Goal: Task Accomplishment & Management: Use online tool/utility

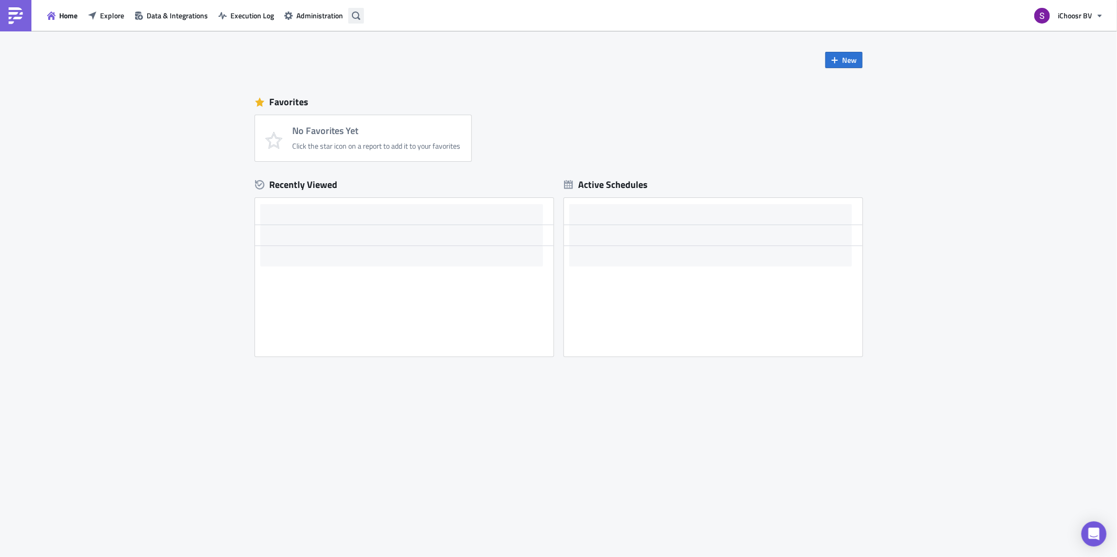
click at [357, 12] on icon "button" at bounding box center [356, 16] width 8 height 8
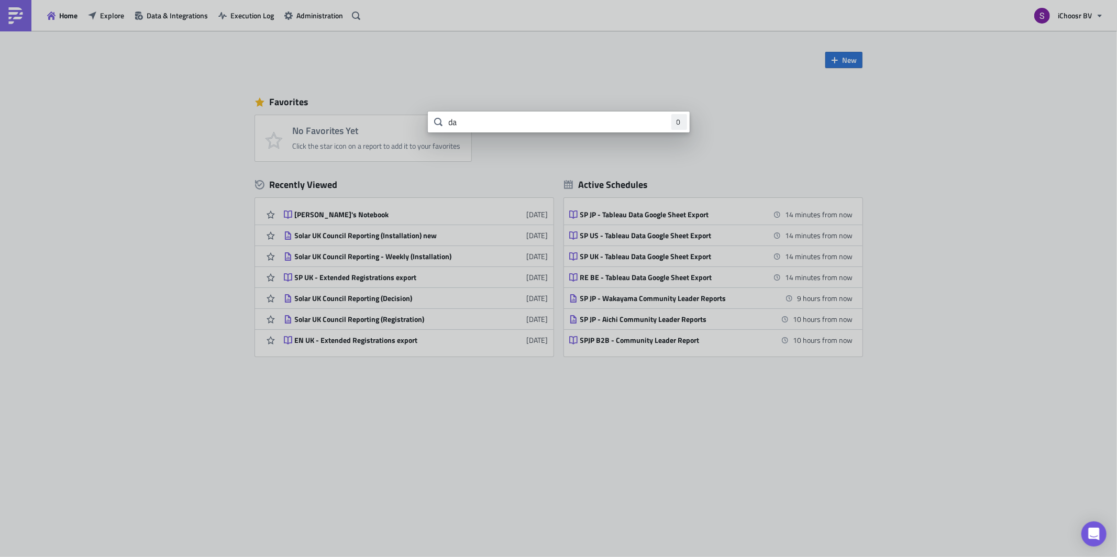
type input "d"
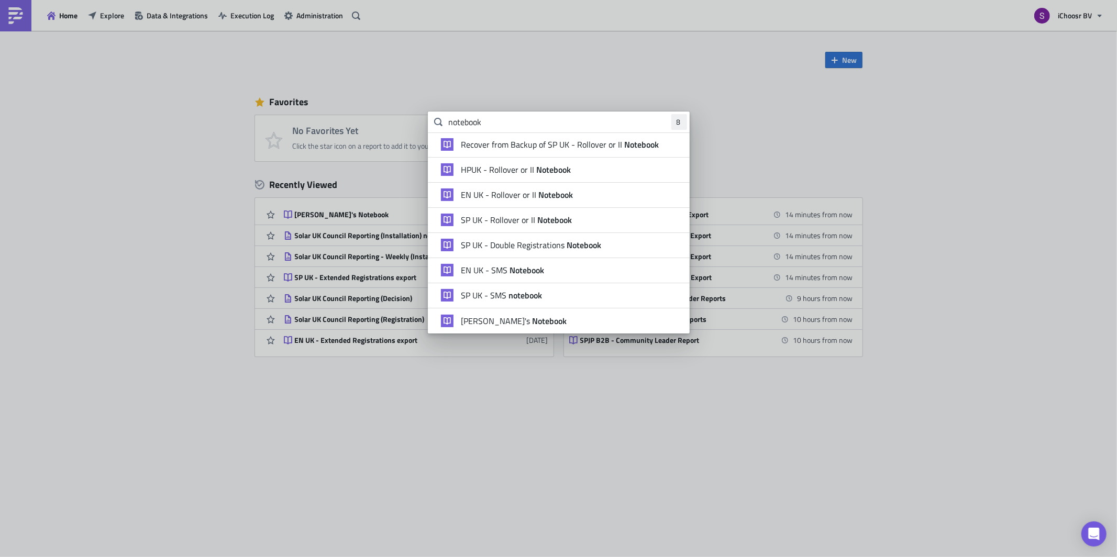
click at [447, 117] on span at bounding box center [438, 122] width 21 height 21
click at [448, 122] on span at bounding box center [438, 122] width 21 height 21
click at [449, 122] on input "notebook" at bounding box center [559, 122] width 262 height 21
type input "[PERSON_NAME] notebook"
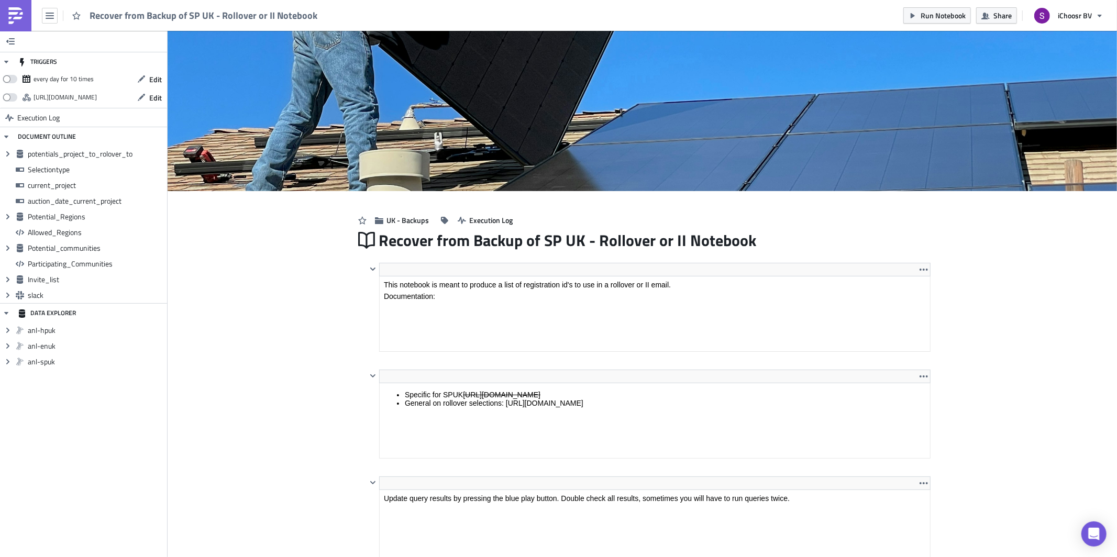
scroll to position [16, 0]
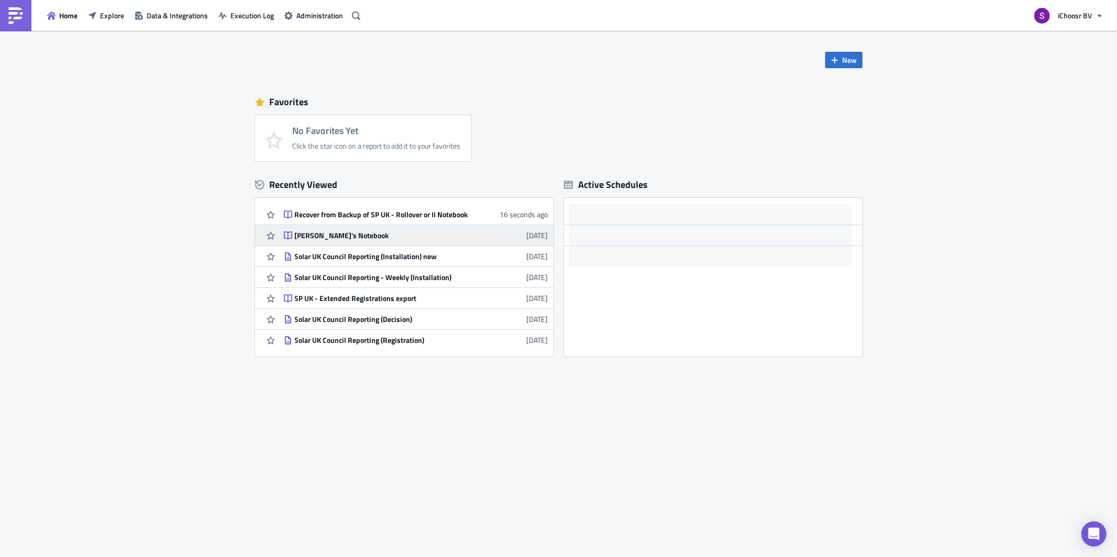
click at [302, 240] on link "[PERSON_NAME]'s Notebook [DATE]" at bounding box center [416, 235] width 264 height 20
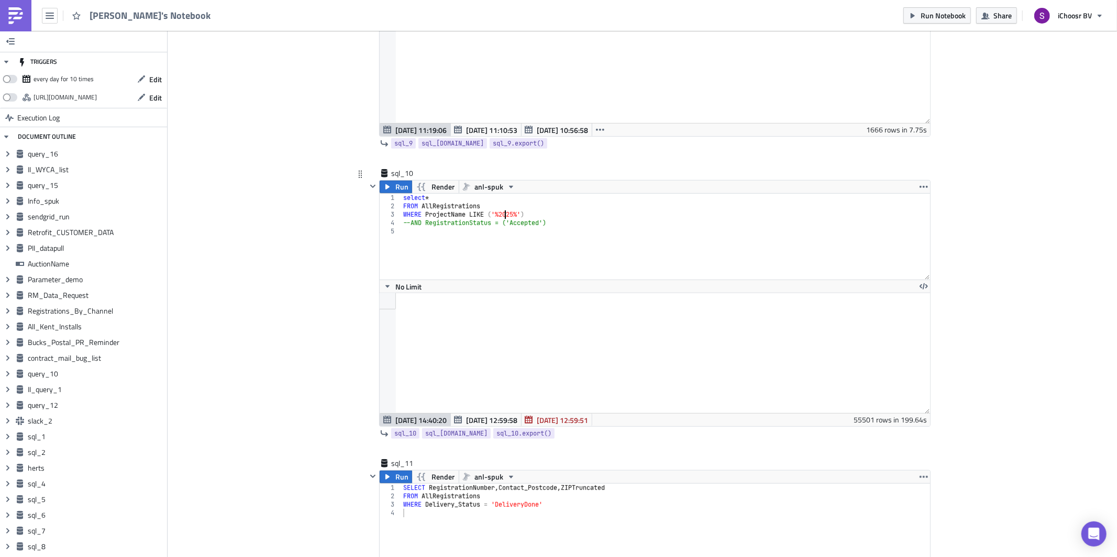
click at [499, 224] on div "select * FROM AllRegistrations WHERE ProjectName LIKE ( '%2025%' ) --AND Regist…" at bounding box center [665, 245] width 529 height 103
click at [422, 234] on div "select * FROM AllRegistrations WHERE ProjectName LIKE ( '%July 2025%' ) --AND R…" at bounding box center [665, 245] width 529 height 103
click at [406, 230] on div "select * FROM AllRegistrations WHERE ProjectName LIKE ( '%July 2025%' ) --AND R…" at bounding box center [665, 245] width 529 height 103
click at [437, 204] on div "select * FROM AllRegistrations WHERE ProjectName LIKE ( '%July 2025%' ) AND Reg…" at bounding box center [665, 245] width 529 height 103
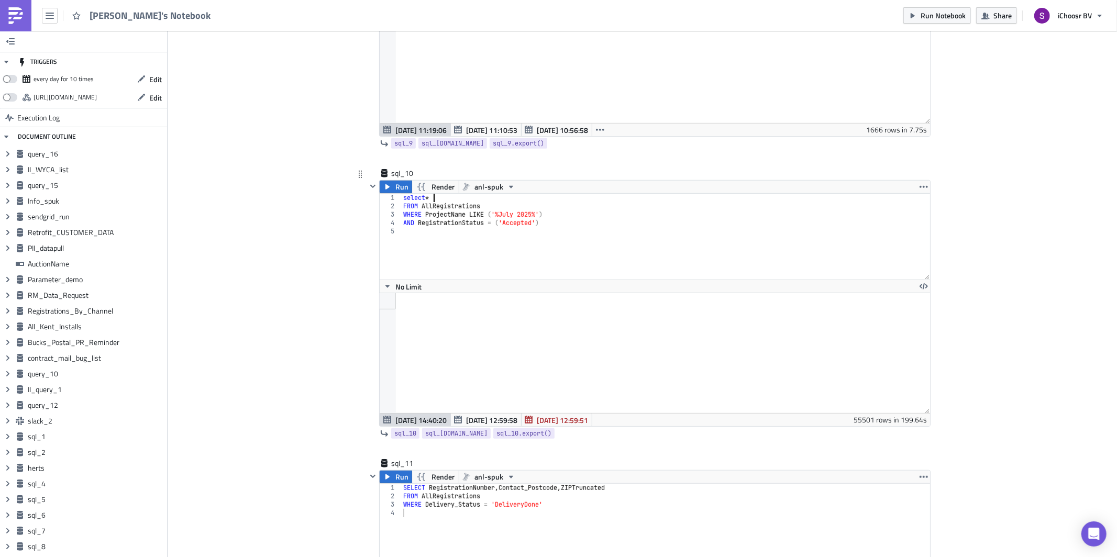
scroll to position [0, 2]
paste textarea "RegistrationNumber Registration Status Auction Name ProposalSupplier Community …"
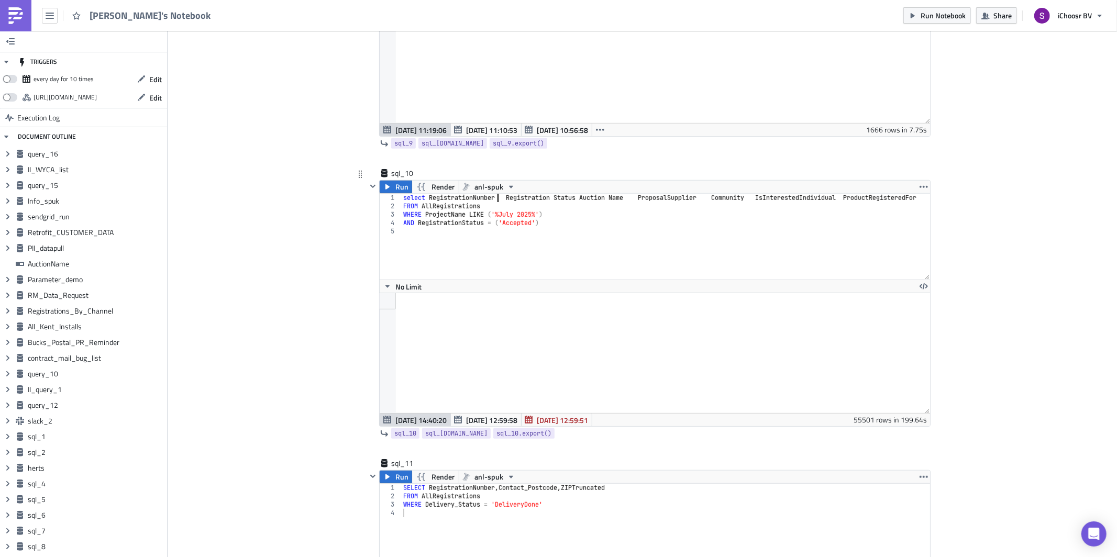
click at [494, 206] on div "select RegistrationNumber Registration Status Auction Name ProposalSupplier Com…" at bounding box center [700, 241] width 599 height 94
click at [507, 204] on div "select RegistrationNumber , Registration Status Auction Name ProposalSupplier C…" at bounding box center [700, 241] width 599 height 94
click at [504, 207] on div "select RegistrationNumber , Registration Status Auction Name ProposalSupplier C…" at bounding box center [700, 241] width 599 height 94
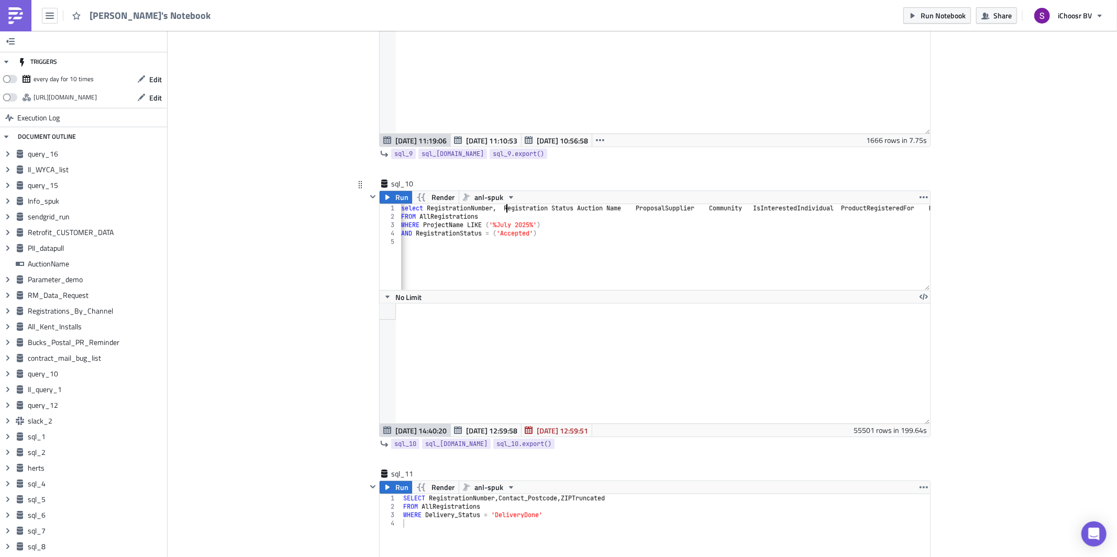
scroll to position [7231, 0]
click at [872, 216] on div "select RegistrationNumber , Registration Status Auction Name ProposalSupplier C…" at bounding box center [629, 253] width 599 height 94
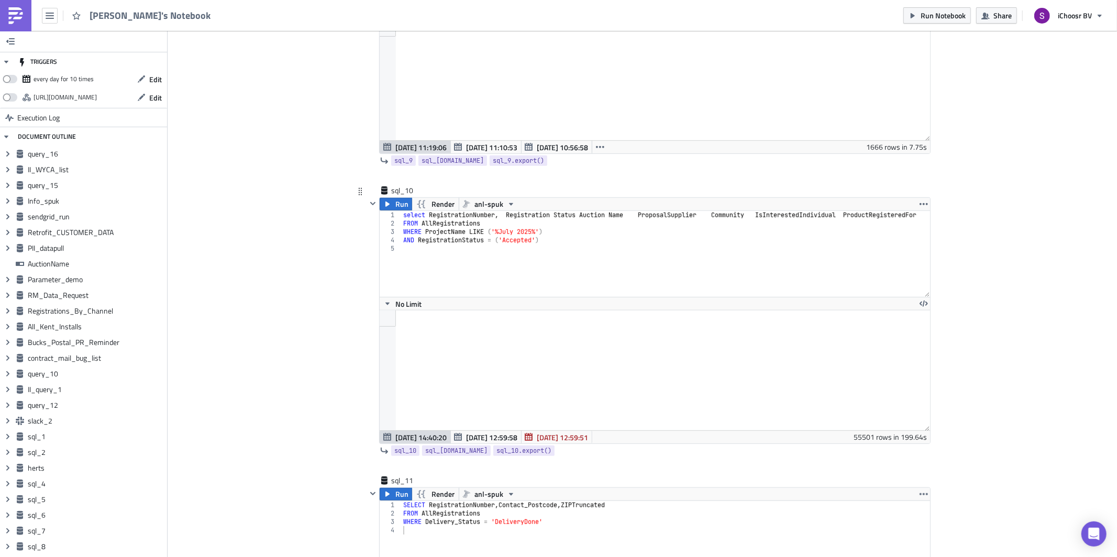
click at [554, 223] on div "select RegistrationNumber , Registration Status Auction Name ProposalSupplier C…" at bounding box center [700, 258] width 599 height 94
click at [572, 225] on div "select RegistrationNumber , RegistrationStatus Auction Name ProposalSupplier Co…" at bounding box center [700, 258] width 599 height 94
click at [590, 223] on div "select RegistrationNumber , RegistrationStatus , Auction Name ProposalSupplier …" at bounding box center [700, 258] width 599 height 94
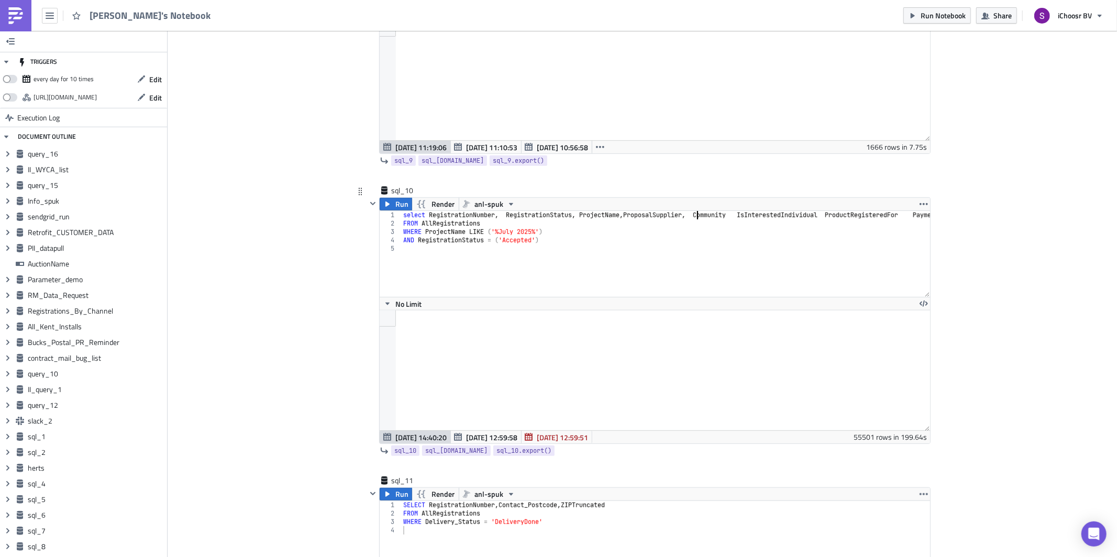
scroll to position [0, 27]
click at [735, 221] on div "select RegistrationNumber , RegistrationStatus , ProjectName , ProposalSupplier…" at bounding box center [693, 258] width 584 height 94
click at [688, 224] on div "select RegistrationNumber , RegistrationStatus , ProjectName , ProposalSupplier…" at bounding box center [629, 259] width 599 height 94
click at [692, 224] on div "select RegistrationNumber , RegistrationStatus , ProjectName , ProposalSupplier…" at bounding box center [629, 259] width 599 height 94
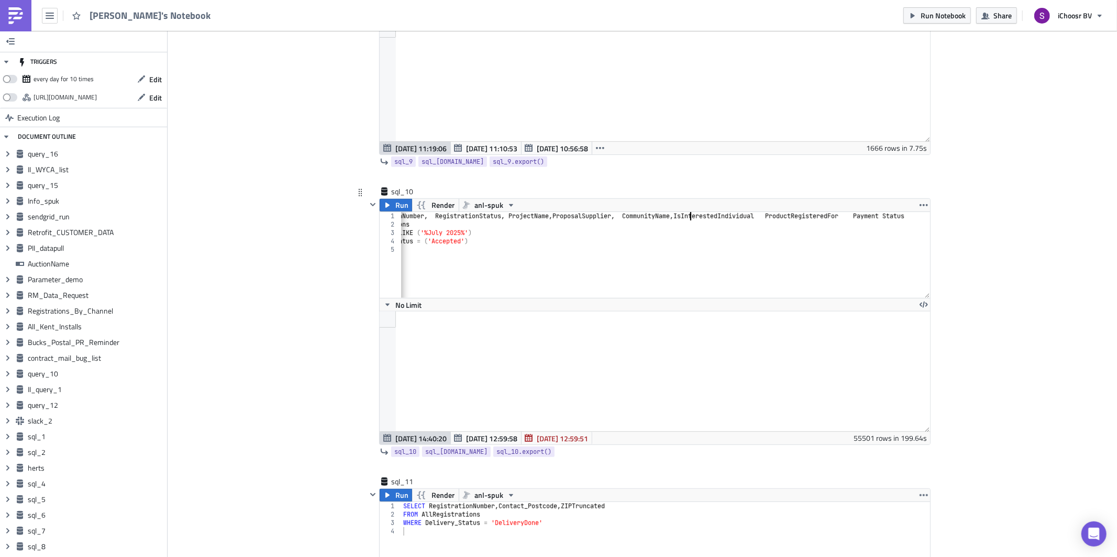
click at [775, 222] on div "select RegistrationNumber , RegistrationStatus , ProjectName , ProposalSupplier…" at bounding box center [629, 259] width 599 height 94
click at [906, 226] on div "select RegistrationNumber , RegistrationStatus , ProjectName , ProposalSupplier…" at bounding box center [638, 259] width 584 height 94
click at [905, 226] on div "select RegistrationNumber , RegistrationStatus , ProjectName , ProposalSupplier…" at bounding box center [638, 259] width 584 height 94
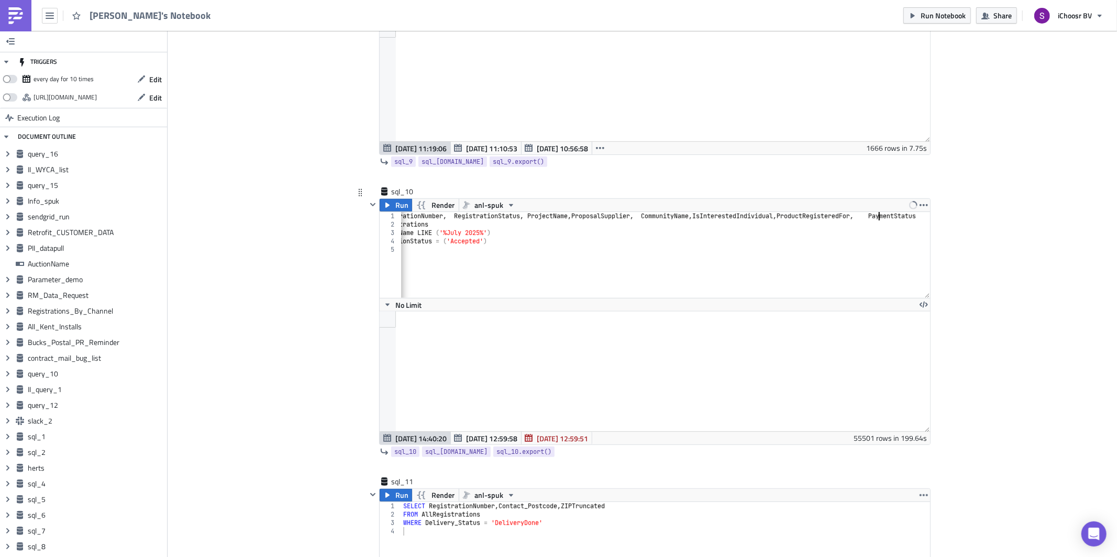
click at [885, 220] on div "select RegistrationNumber , RegistrationStatus , ProjectName , ProposalSupplier…" at bounding box center [646, 259] width 595 height 94
click at [887, 224] on div "select RegistrationNumber , RegistrationStatus , ProjectName , ProposalSupplier…" at bounding box center [646, 259] width 595 height 94
type textarea "select RegistrationNumber, RegistrationStatus, ProjectName, ProposalSupplier, C…"
click at [390, 212] on button "Run" at bounding box center [396, 205] width 32 height 13
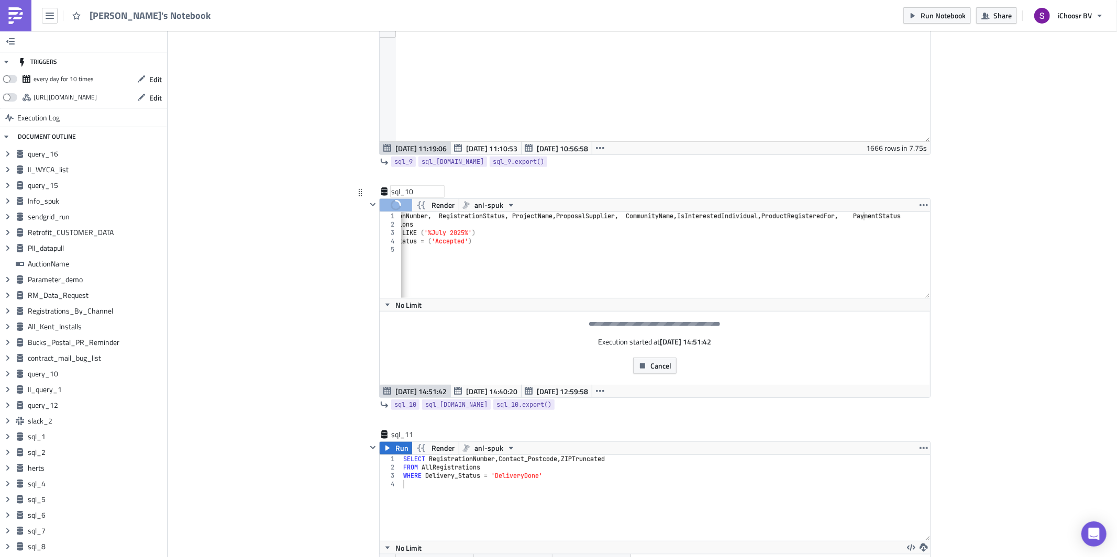
click at [394, 197] on div "sql_10" at bounding box center [417, 191] width 52 height 10
click at [394, 197] on input "sql_10" at bounding box center [417, 191] width 52 height 10
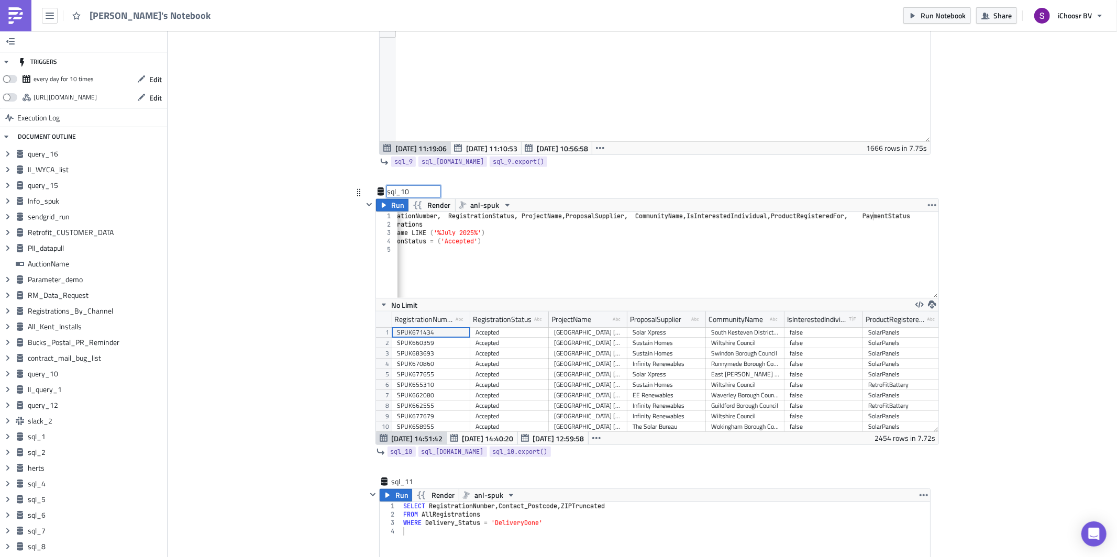
scroll to position [119, 562]
type input "a"
type input "deposit calls"
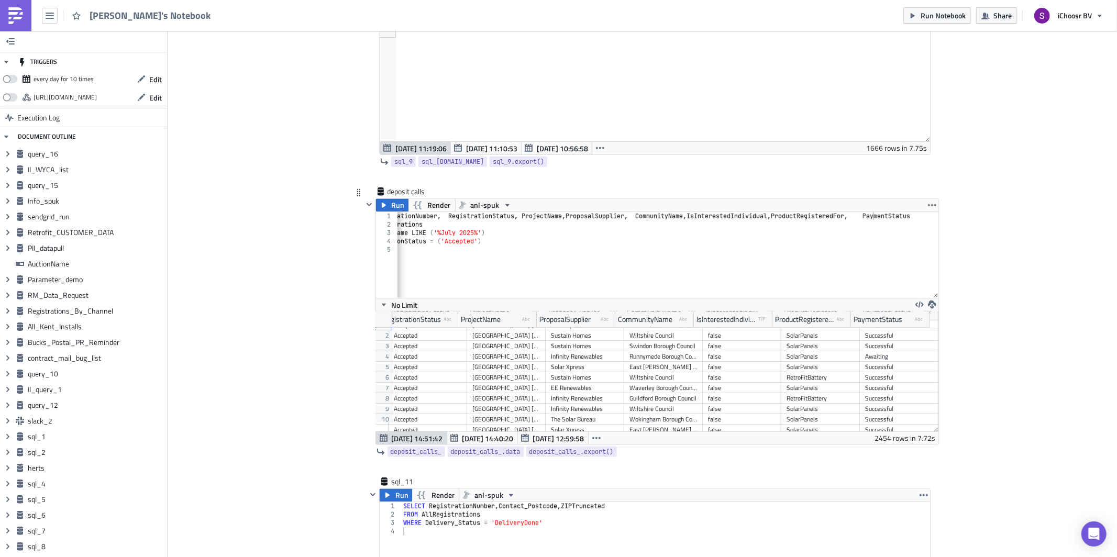
scroll to position [0, 0]
click at [928, 309] on icon "button" at bounding box center [932, 305] width 8 height 8
click at [926, 272] on link "CSV" at bounding box center [968, 271] width 89 height 16
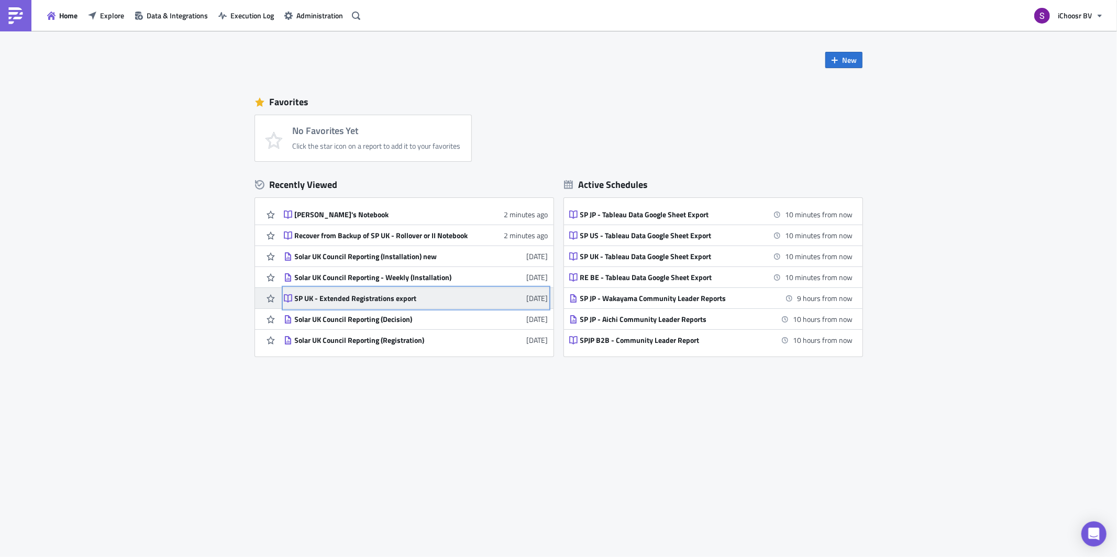
click at [329, 300] on div "SP UK - Extended Registrations export" at bounding box center [386, 298] width 183 height 9
click at [329, 300] on main "New Favorites No Favorites Yet Click the star icon on a report to add it to you…" at bounding box center [558, 295] width 1117 height 528
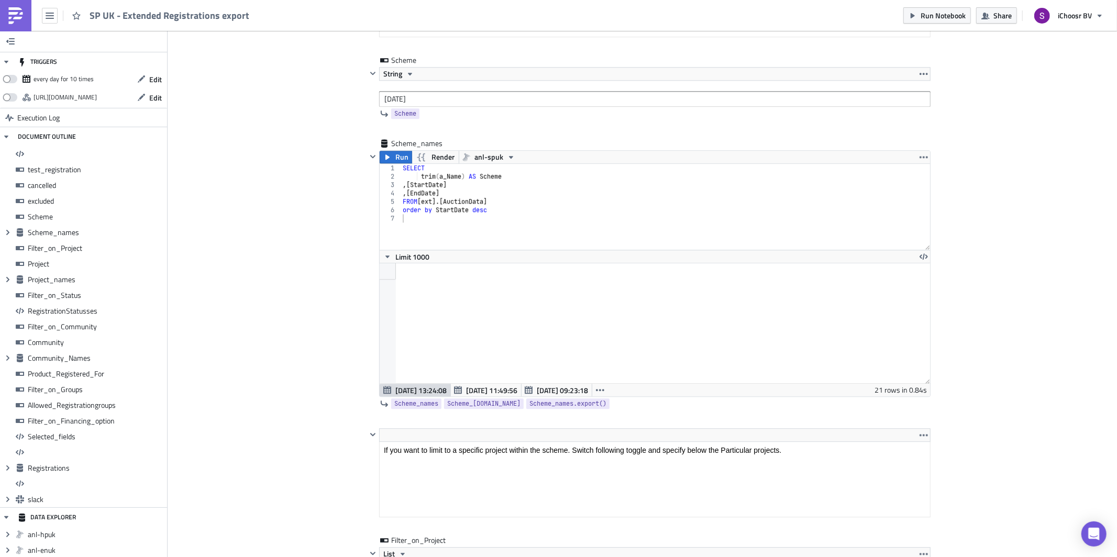
scroll to position [119, 550]
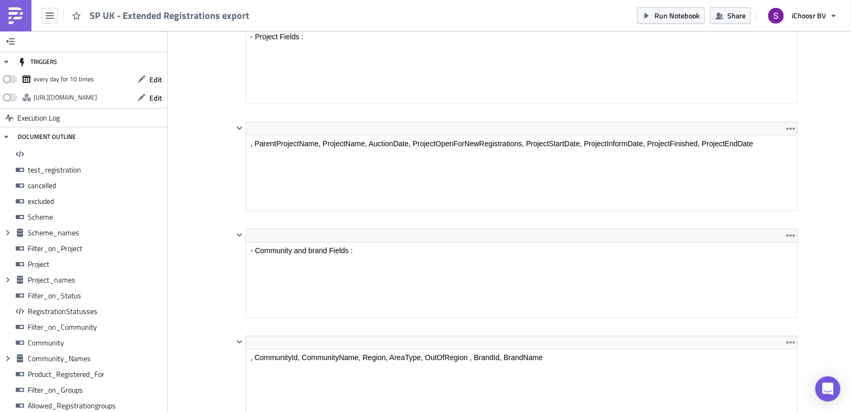
scroll to position [7555, 0]
